Goal: Task Accomplishment & Management: Manage account settings

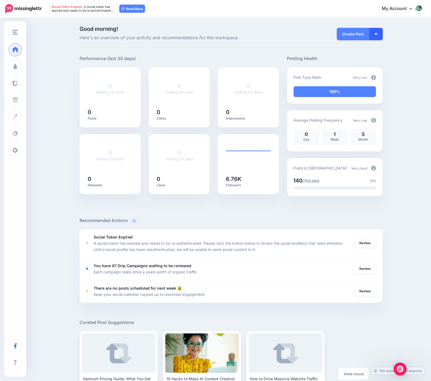
click at [379, 33] on button "button" at bounding box center [376, 34] width 14 height 12
click at [297, 31] on div "Create Post Create Post Create Campaign Promote Post" at bounding box center [335, 33] width 104 height 15
click at [362, 272] on link "Review" at bounding box center [365, 269] width 22 height 10
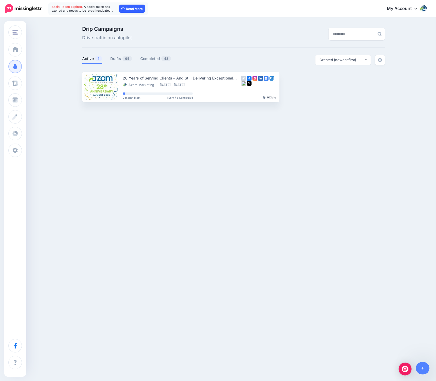
click at [134, 8] on link "Read More" at bounding box center [132, 9] width 26 height 8
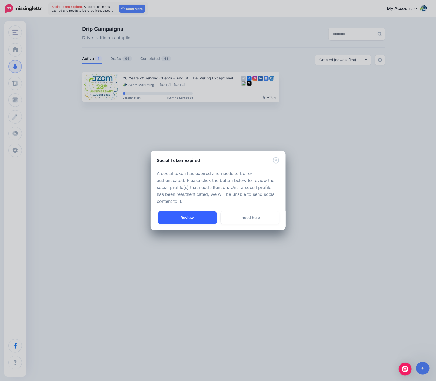
click at [188, 217] on link "Review" at bounding box center [187, 218] width 59 height 12
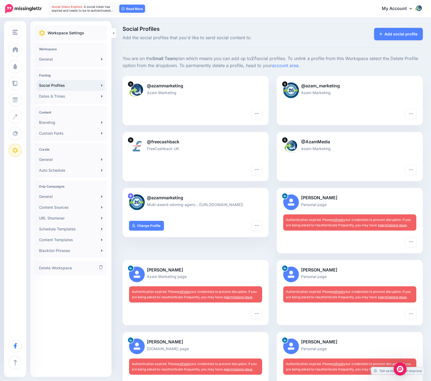
click at [344, 220] on link "refresh" at bounding box center [338, 220] width 11 height 4
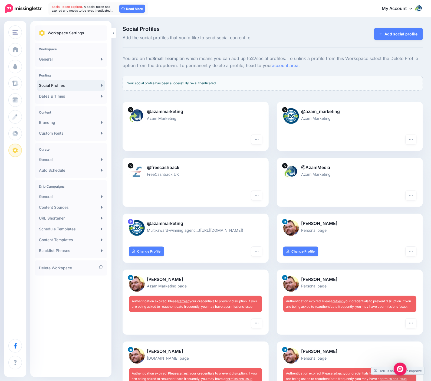
click at [187, 302] on link "refresh" at bounding box center [183, 301] width 11 height 4
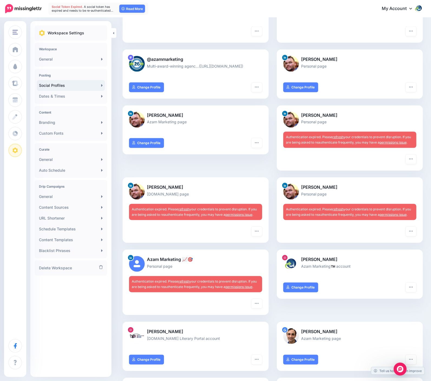
scroll to position [180, 0]
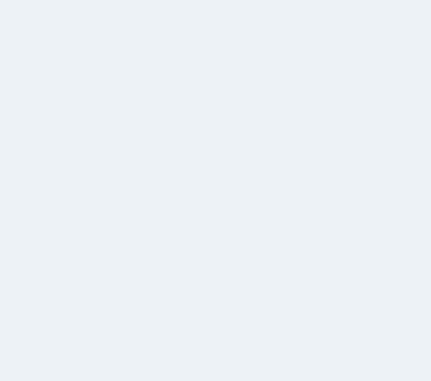
scroll to position [180, 0]
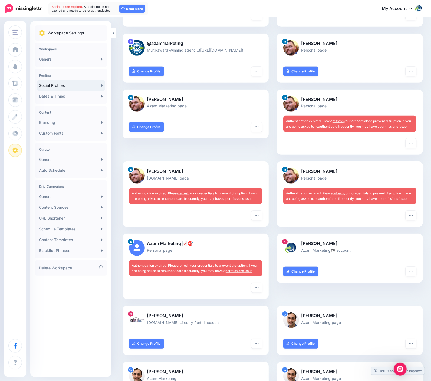
click at [344, 122] on link "refresh" at bounding box center [338, 121] width 11 height 4
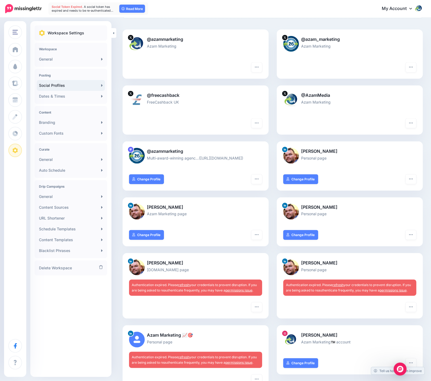
scroll to position [108, 0]
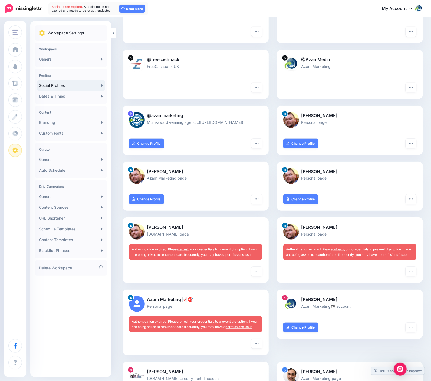
click at [189, 249] on link "refresh" at bounding box center [183, 249] width 11 height 4
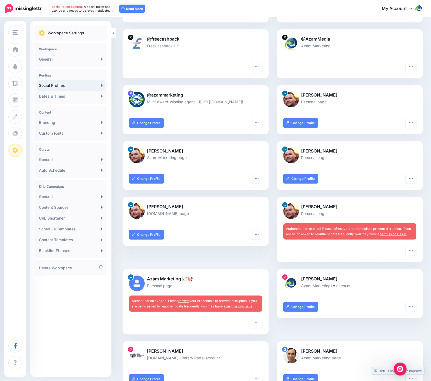
scroll to position [144, 0]
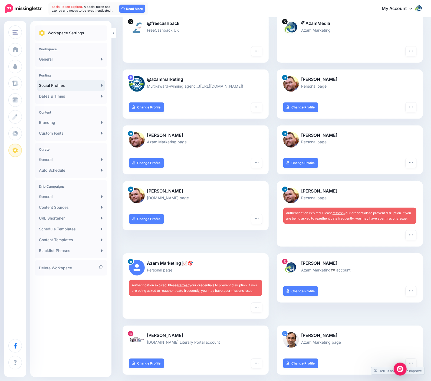
click at [342, 214] on link "refresh" at bounding box center [338, 213] width 11 height 4
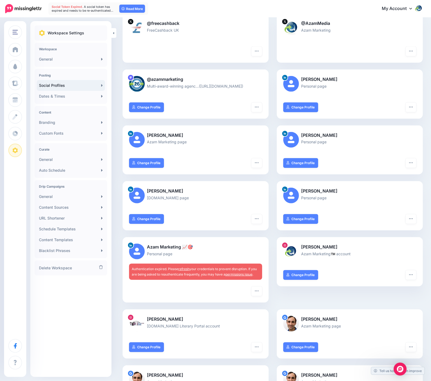
scroll to position [108, 0]
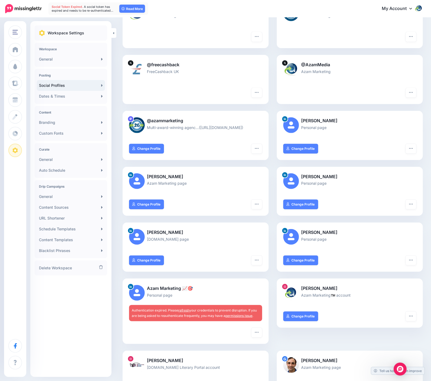
scroll to position [67, 0]
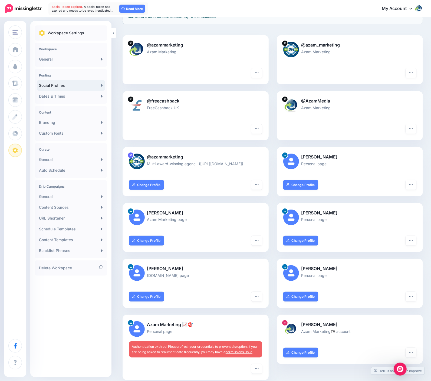
click at [185, 345] on link "refresh" at bounding box center [183, 347] width 11 height 4
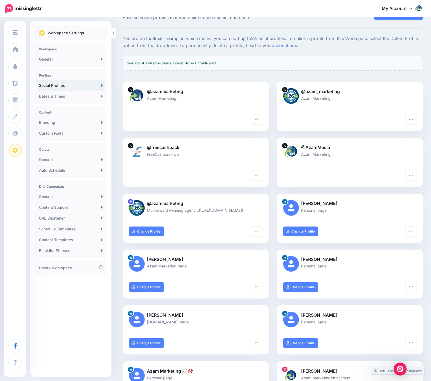
scroll to position [36, 0]
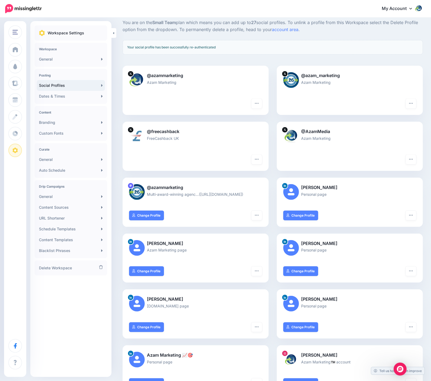
drag, startPoint x: 274, startPoint y: 177, endPoint x: 270, endPoint y: 208, distance: 31.4
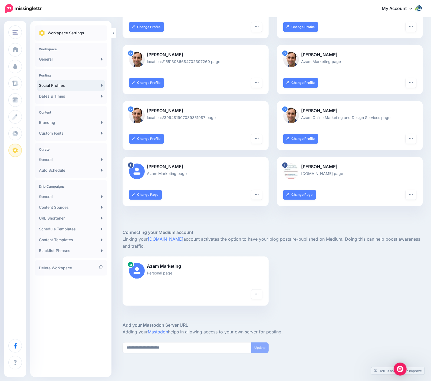
scroll to position [749, 0]
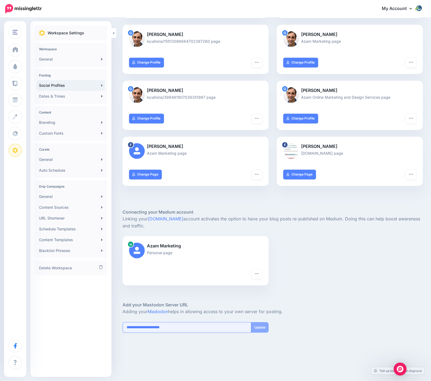
click at [189, 326] on input "**********" at bounding box center [187, 328] width 129 height 11
click at [133, 330] on input "**********" at bounding box center [187, 328] width 129 height 11
paste input "**********"
type input "**********"
click at [265, 329] on button "Update" at bounding box center [260, 328] width 18 height 11
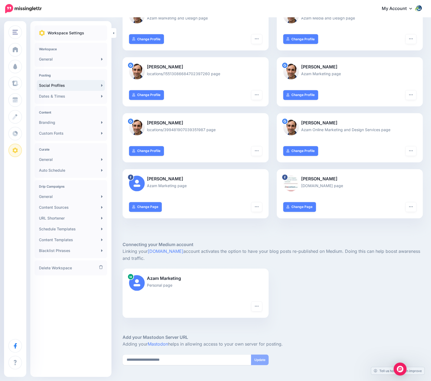
scroll to position [727, 0]
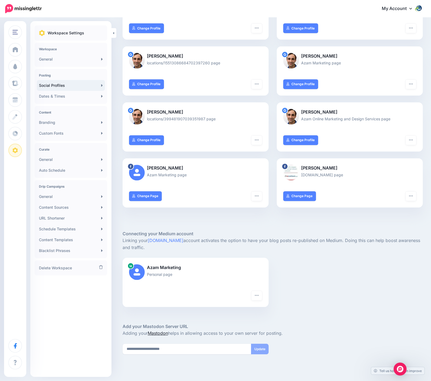
click at [159, 333] on link "Mastodon" at bounding box center [158, 333] width 20 height 5
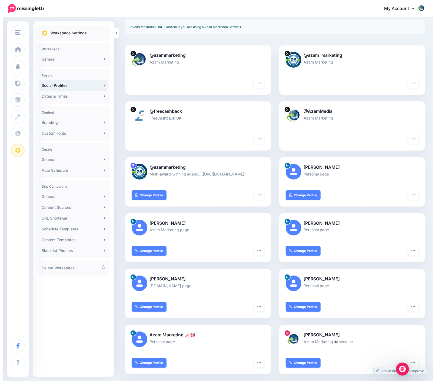
scroll to position [0, 0]
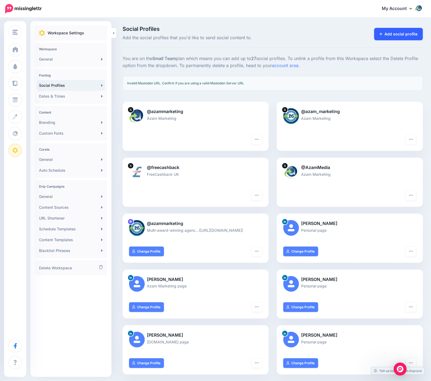
click at [399, 35] on link "Add social profile" at bounding box center [398, 34] width 49 height 12
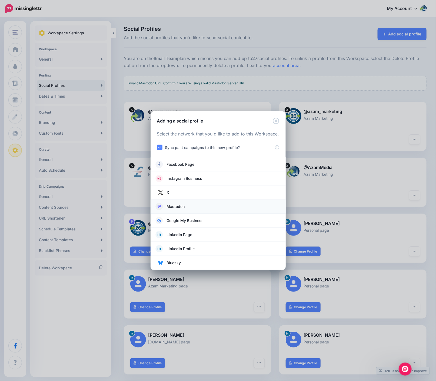
click at [183, 208] on span "Mastodon" at bounding box center [176, 206] width 18 height 6
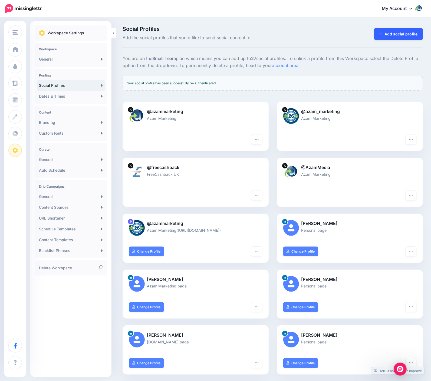
click at [400, 34] on link "Add social profile" at bounding box center [398, 34] width 49 height 12
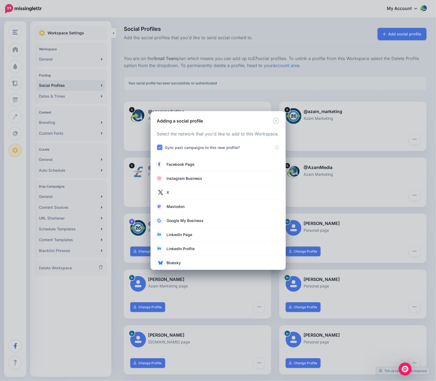
click at [212, 51] on div "Adding a social profile Loading Select the network that you'd like to add to th…" at bounding box center [218, 190] width 436 height 381
click at [275, 119] on icon "Close" at bounding box center [276, 121] width 6 height 6
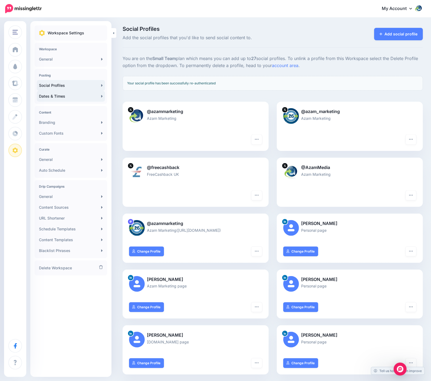
click at [71, 98] on link "Dates & Times" at bounding box center [71, 96] width 68 height 11
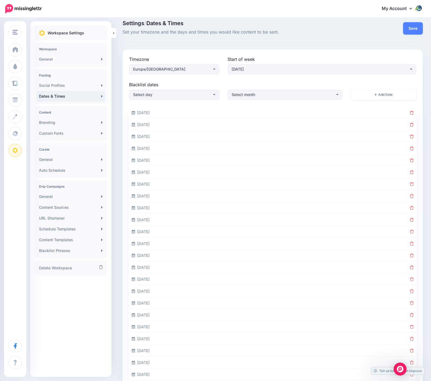
scroll to position [7, 0]
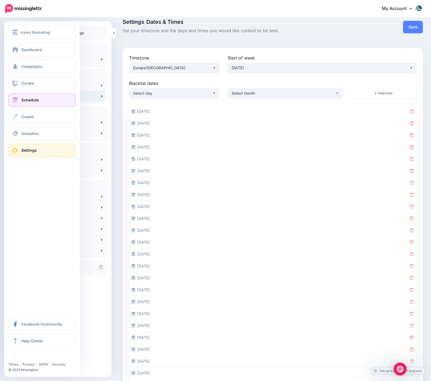
click at [18, 98] on span at bounding box center [15, 99] width 7 height 5
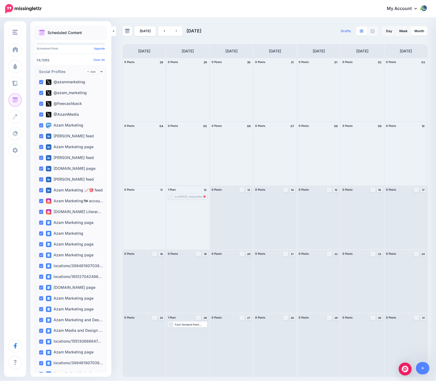
click at [191, 196] on div "In [DATE], long before social media platforms or smartphones existed, Azam Mark…" at bounding box center [191, 196] width 32 height 3
click at [186, 204] on span "Reschedule Failed" at bounding box center [189, 203] width 21 height 3
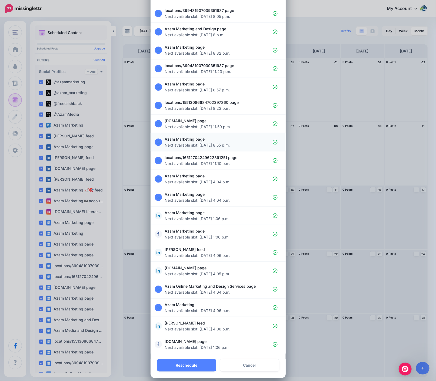
scroll to position [121, 0]
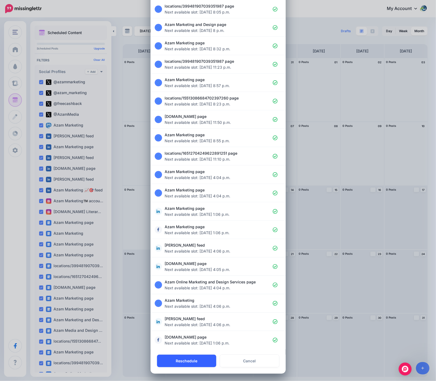
click at [201, 359] on button "Reschedule" at bounding box center [186, 361] width 59 height 12
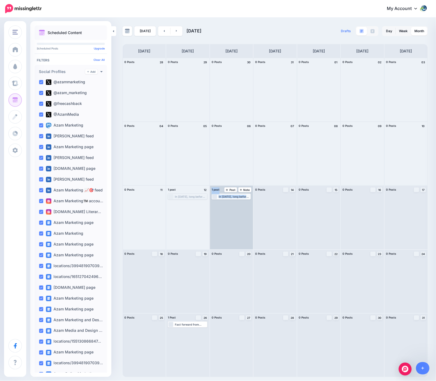
drag, startPoint x: 185, startPoint y: 196, endPoint x: 239, endPoint y: 195, distance: 54.1
click at [239, 195] on div "0 Posts 28 0 Posts 29 0 Posts 30" at bounding box center [276, 218] width 306 height 320
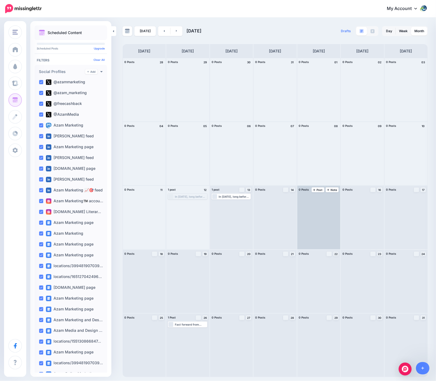
click at [309, 204] on div at bounding box center [319, 217] width 43 height 63
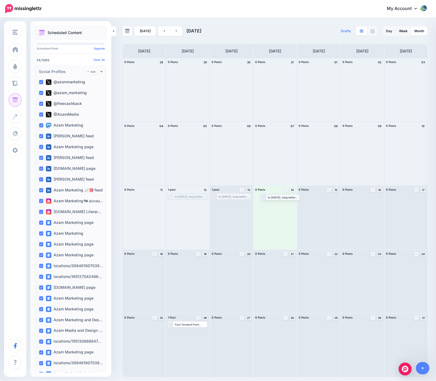
drag, startPoint x: 223, startPoint y: 196, endPoint x: 272, endPoint y: 196, distance: 49.0
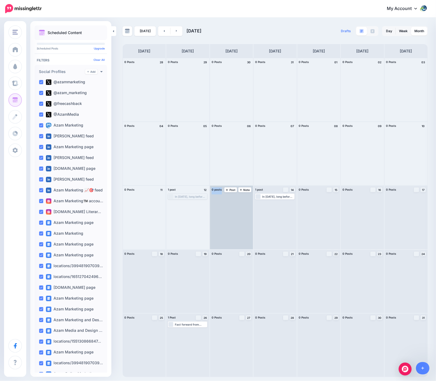
drag, startPoint x: 189, startPoint y: 198, endPoint x: 234, endPoint y: 199, distance: 45.5
click at [234, 199] on div "0 Posts 28 0 Posts 29 0 Posts 30" at bounding box center [276, 218] width 306 height 320
drag, startPoint x: 185, startPoint y: 196, endPoint x: 240, endPoint y: 198, distance: 54.7
click at [240, 198] on div "0 Posts 28 0 Posts 29 0 Posts 30" at bounding box center [276, 218] width 306 height 320
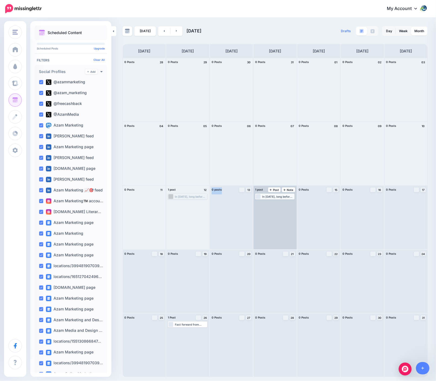
click at [273, 196] on div "In August 1997, long before social media platforms or smartphones existed, Azam…" at bounding box center [278, 196] width 32 height 3
click at [269, 203] on span "Edit" at bounding box center [269, 203] width 4 height 3
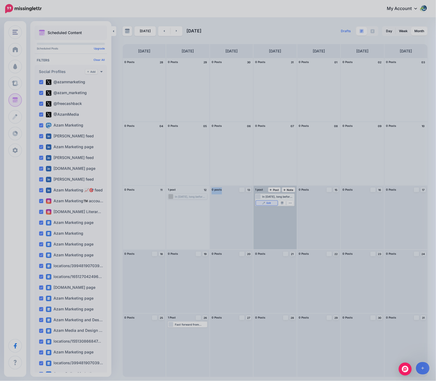
scroll to position [0, 0]
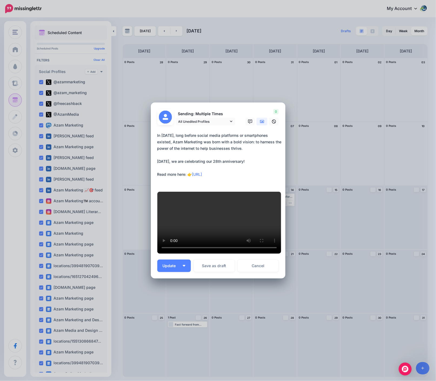
click at [231, 132] on textarea "**********" at bounding box center [219, 158] width 124 height 52
drag, startPoint x: 230, startPoint y: 95, endPoint x: 134, endPoint y: 48, distance: 106.9
click at [134, 48] on div "Edit Post Loading 0" at bounding box center [218, 190] width 436 height 381
click at [248, 272] on link "Cancel" at bounding box center [258, 266] width 41 height 12
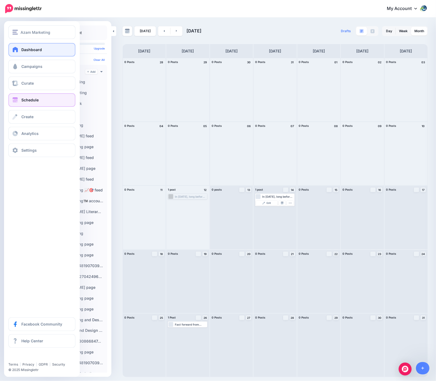
click at [16, 52] on span at bounding box center [15, 49] width 7 height 5
